Goal: Transaction & Acquisition: Purchase product/service

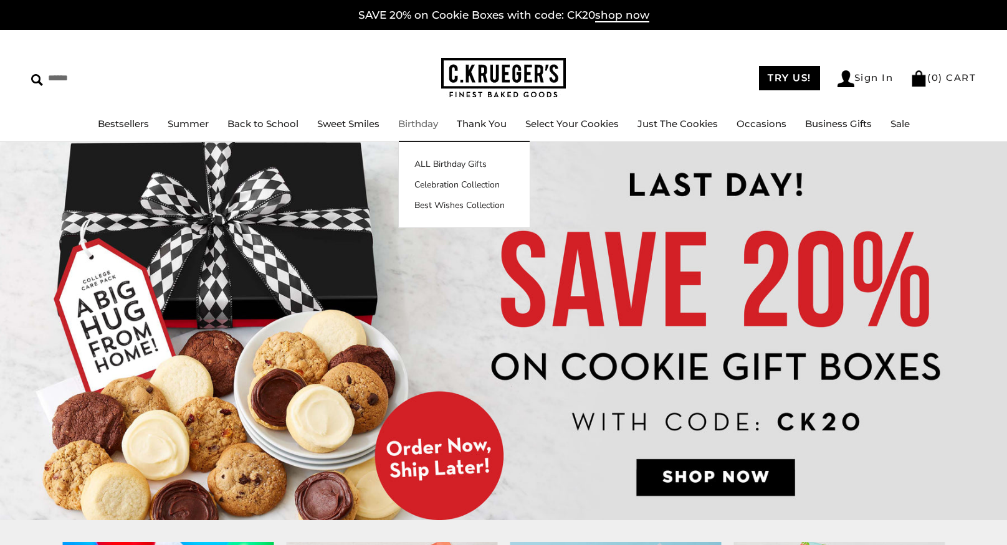
click at [405, 125] on link "Birthday" at bounding box center [418, 124] width 40 height 12
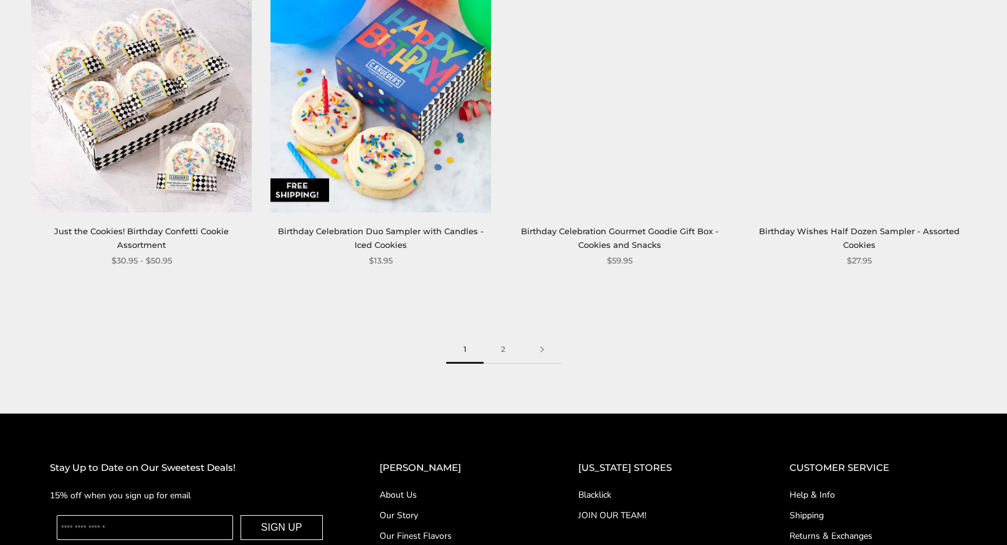
scroll to position [1804, 0]
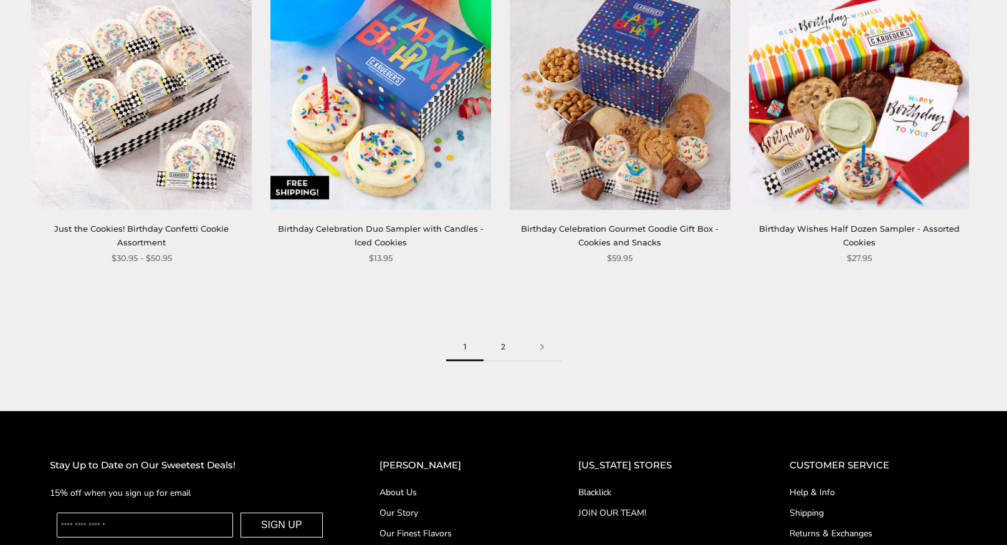
click at [505, 347] on link "2" at bounding box center [503, 347] width 39 height 28
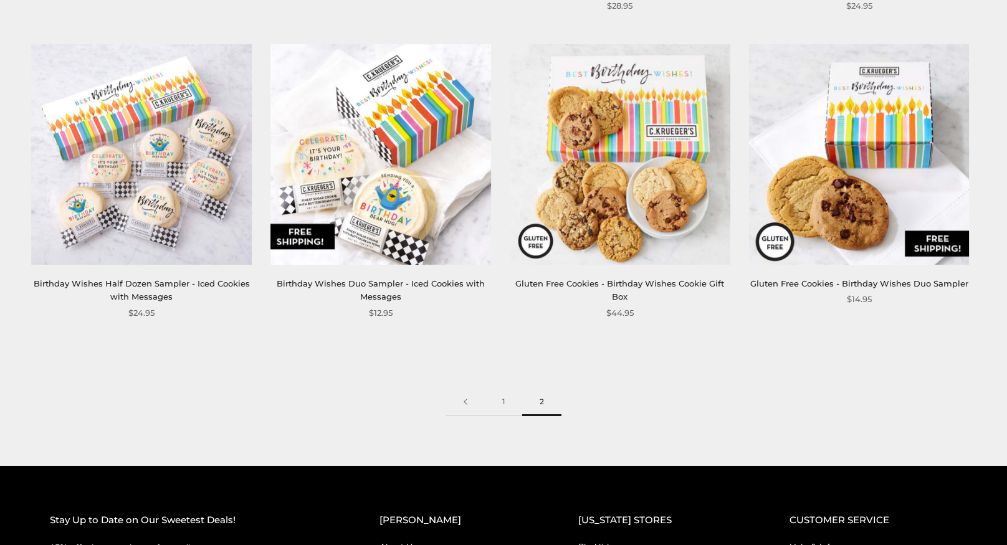
scroll to position [524, 0]
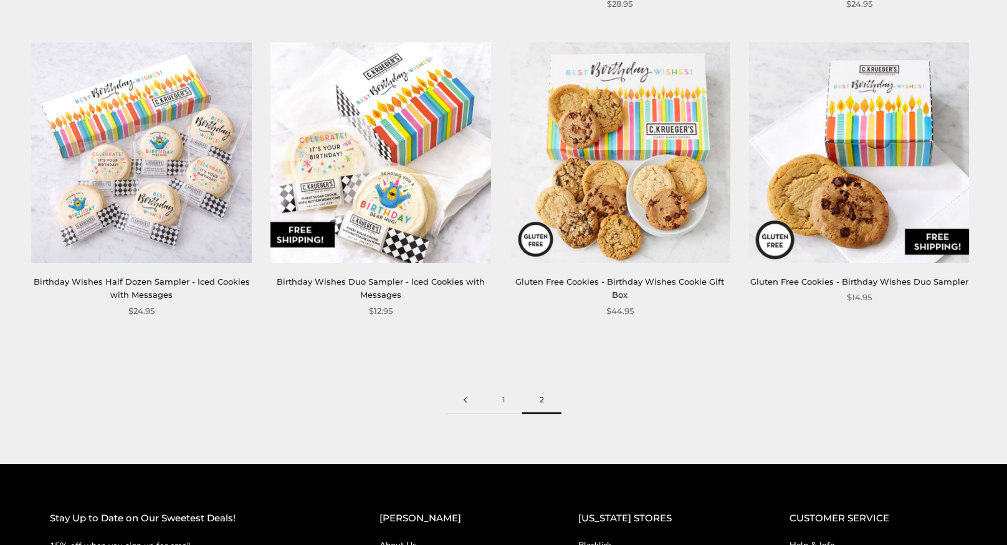
click at [467, 400] on link at bounding box center [465, 400] width 39 height 28
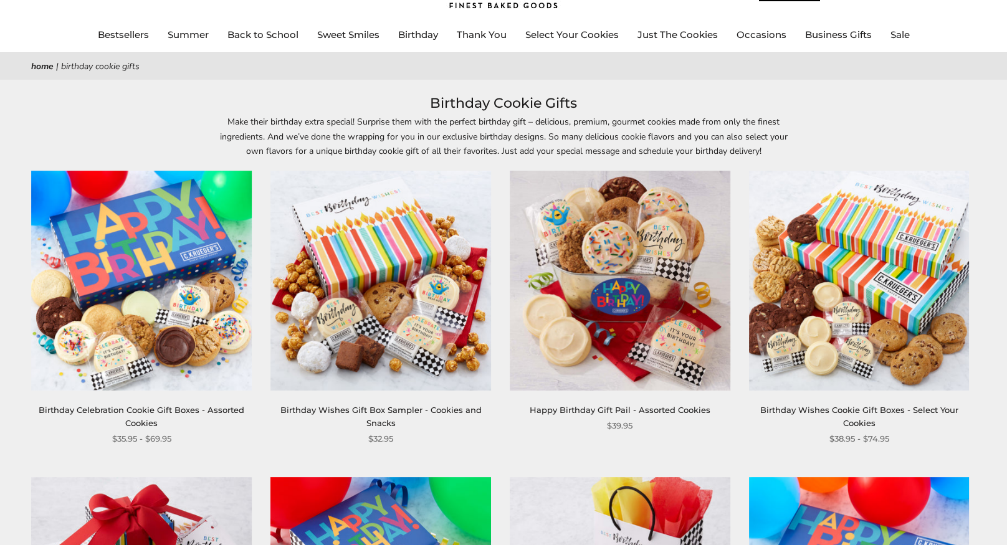
click at [403, 323] on img at bounding box center [380, 281] width 221 height 221
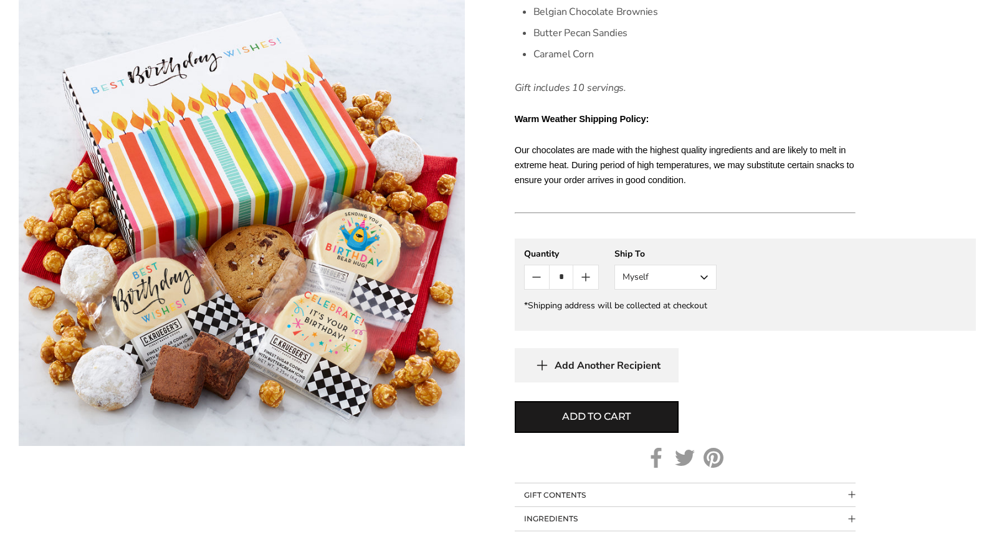
scroll to position [466, 0]
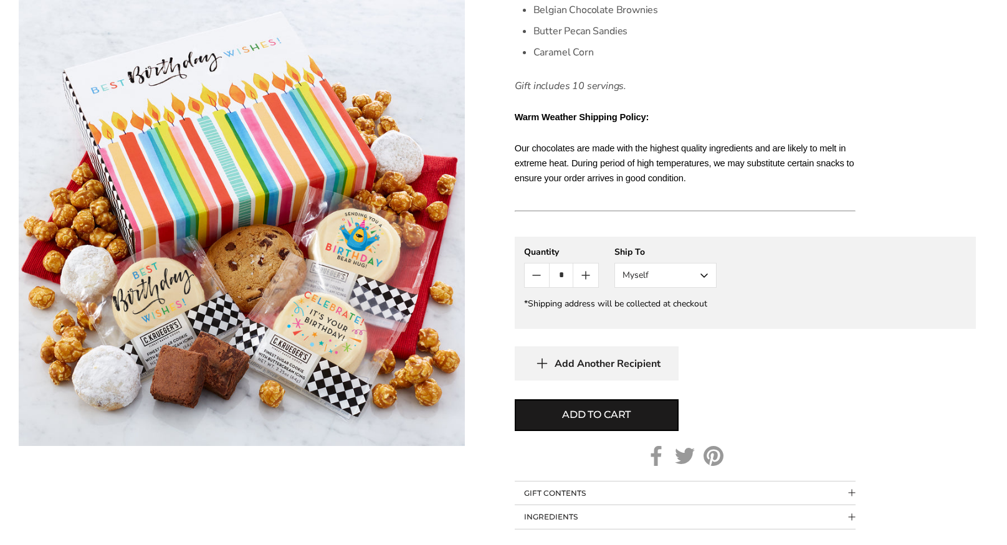
click at [661, 271] on button "Myself" at bounding box center [666, 275] width 102 height 25
click at [744, 287] on div "**********" at bounding box center [745, 267] width 442 height 42
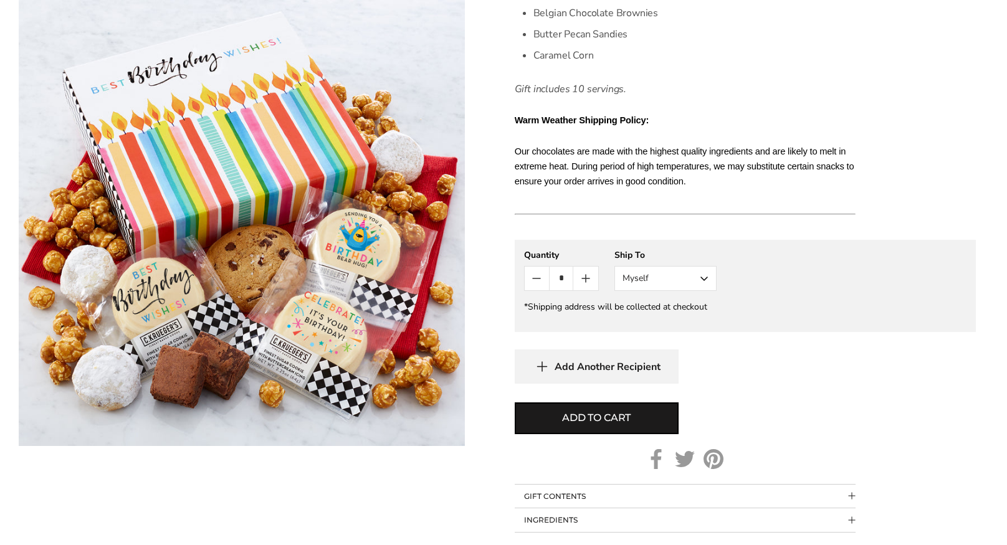
scroll to position [395, 0]
